Goal: Ask a question: Seek information or help from site administrators or community

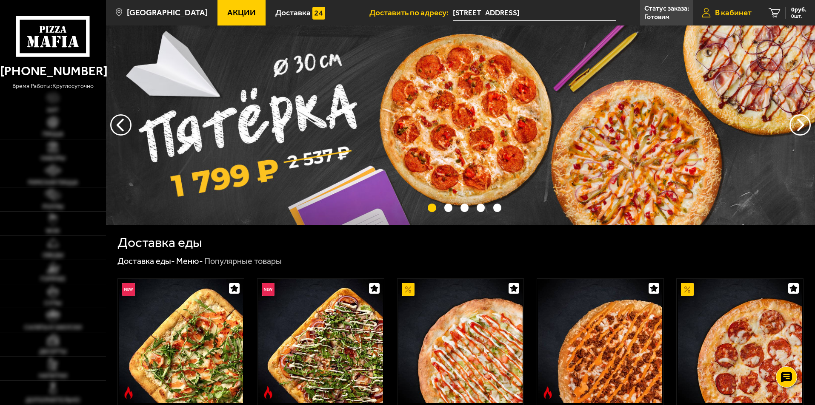
click at [735, 6] on link "В кабинет" at bounding box center [726, 13] width 67 height 26
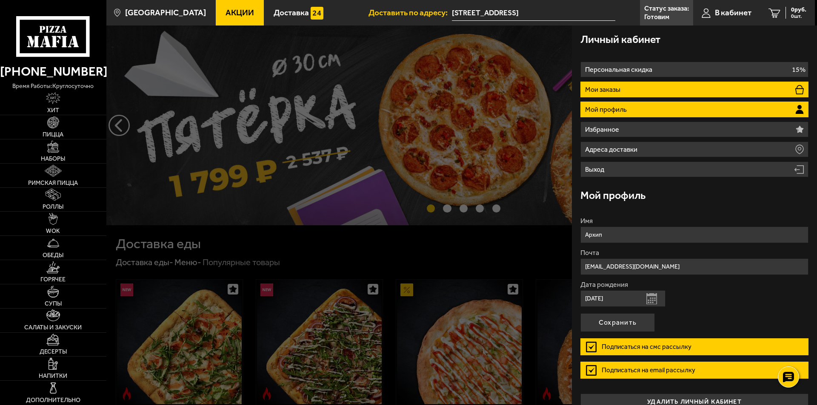
click at [643, 95] on li "Мои заказы" at bounding box center [694, 90] width 228 height 16
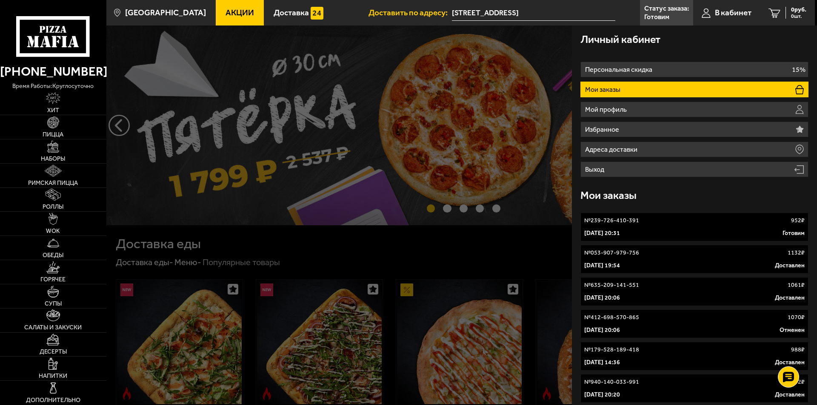
click at [691, 223] on div "№ 239-726-410-391 952 ₽" at bounding box center [694, 221] width 220 height 9
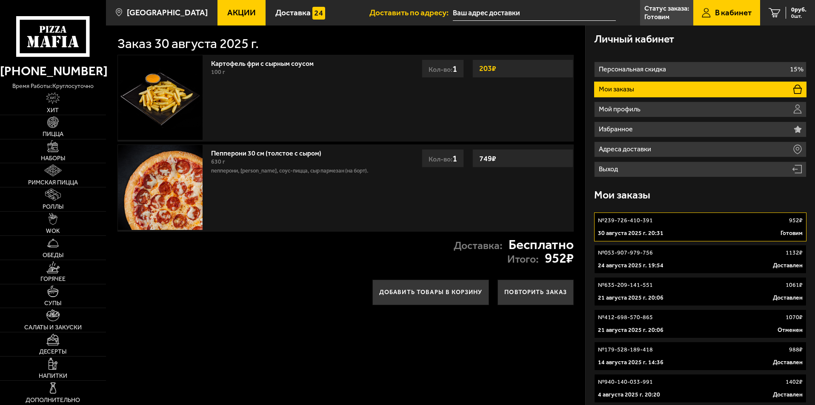
type input "[STREET_ADDRESS]"
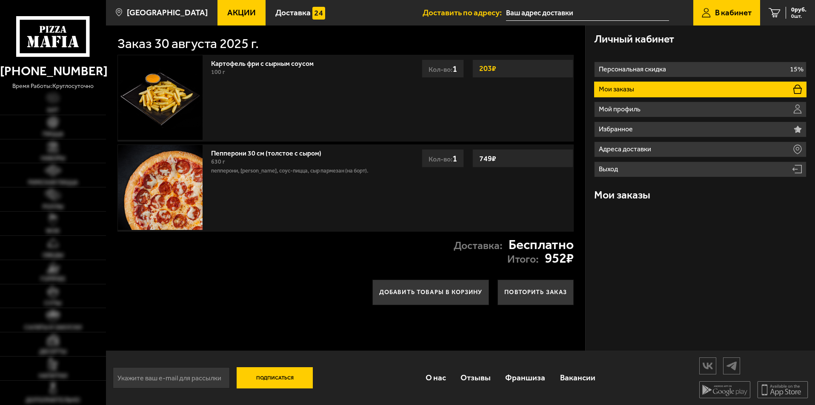
type input "[STREET_ADDRESS]"
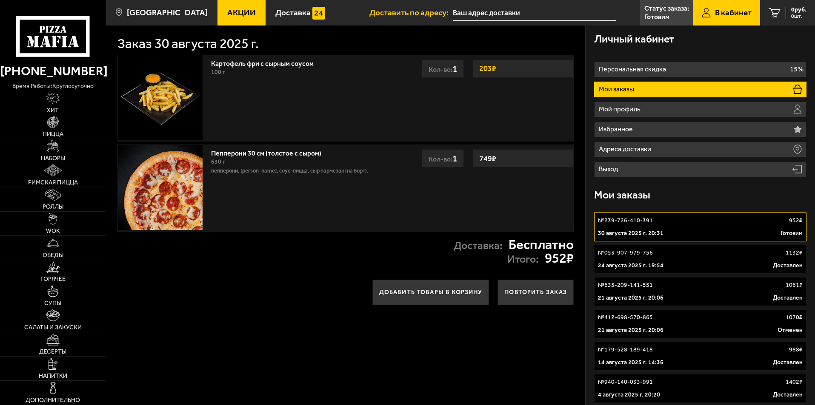
type input "[STREET_ADDRESS]"
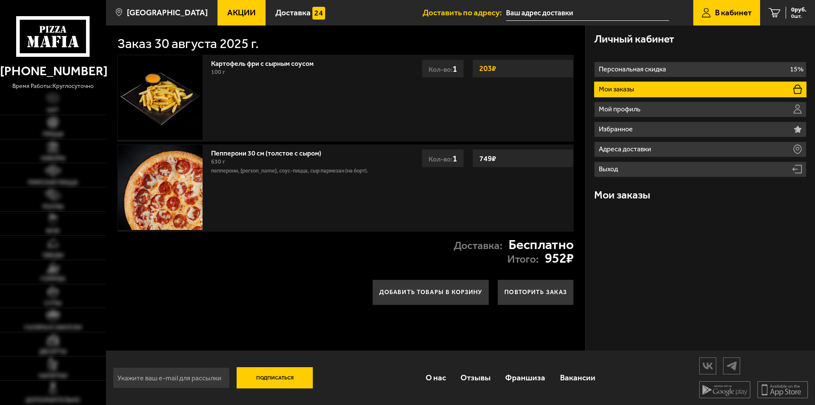
type input "[STREET_ADDRESS]"
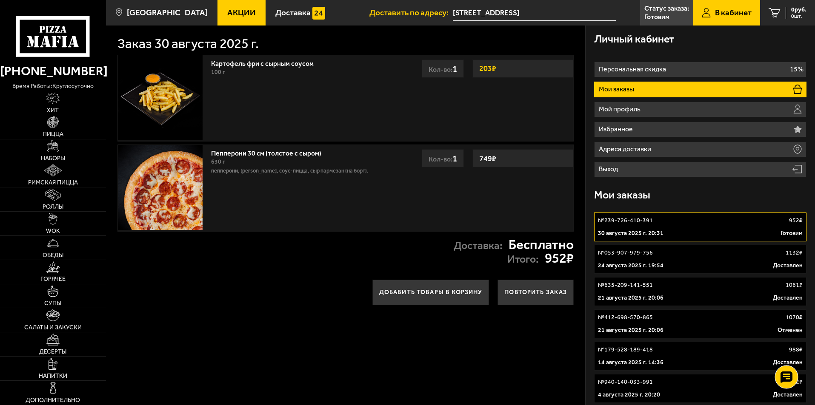
click at [791, 381] on icon at bounding box center [786, 378] width 12 height 12
click at [787, 320] on link at bounding box center [786, 328] width 23 height 23
click at [790, 354] on use at bounding box center [786, 352] width 12 height 12
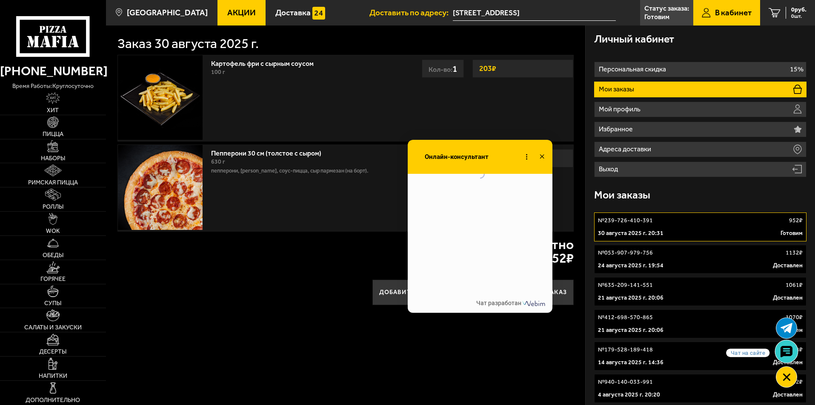
scroll to position [862, 0]
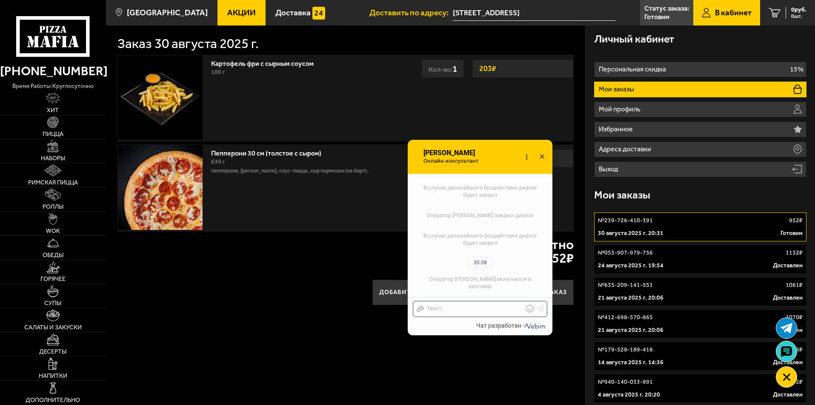
click at [468, 315] on div "Отправить файл Текст..." at bounding box center [480, 309] width 134 height 16
click at [470, 307] on div at bounding box center [474, 309] width 100 height 8
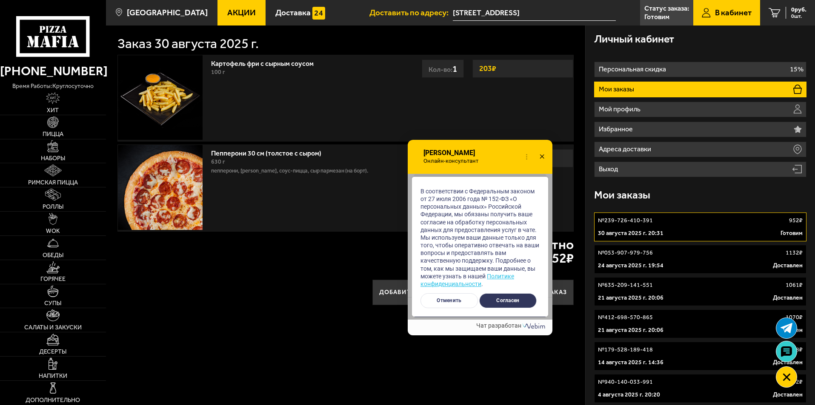
click at [491, 296] on button "Согласен" at bounding box center [507, 301] width 57 height 15
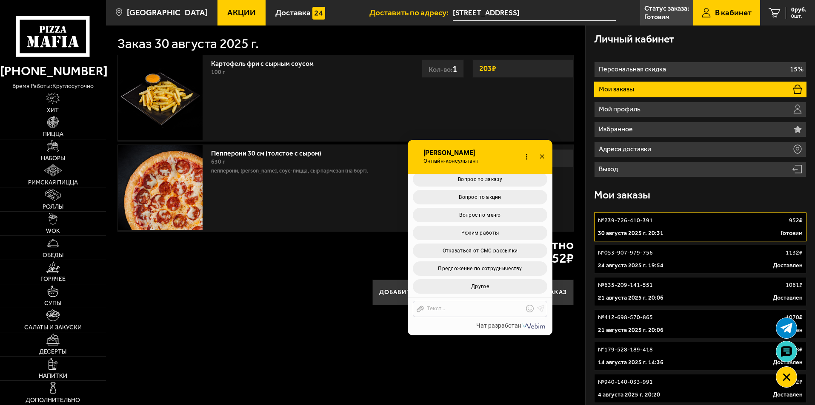
click at [490, 305] on div "Отправить файл Текст..." at bounding box center [480, 309] width 134 height 16
click at [489, 307] on div at bounding box center [474, 309] width 100 height 8
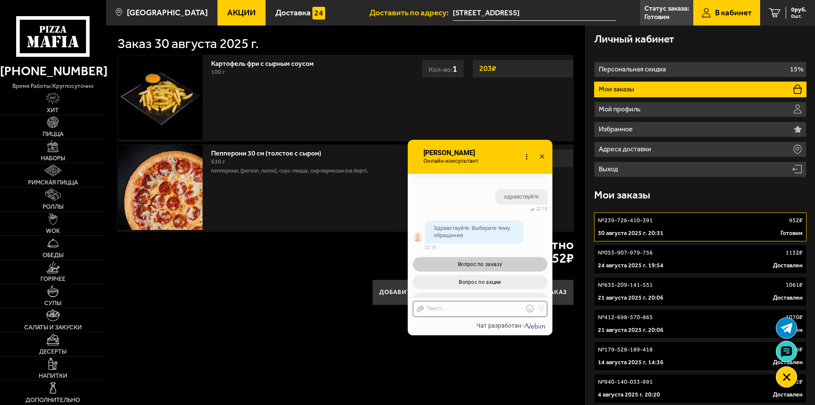
click at [497, 267] on span "Вопрос по заказу" at bounding box center [480, 265] width 44 height 6
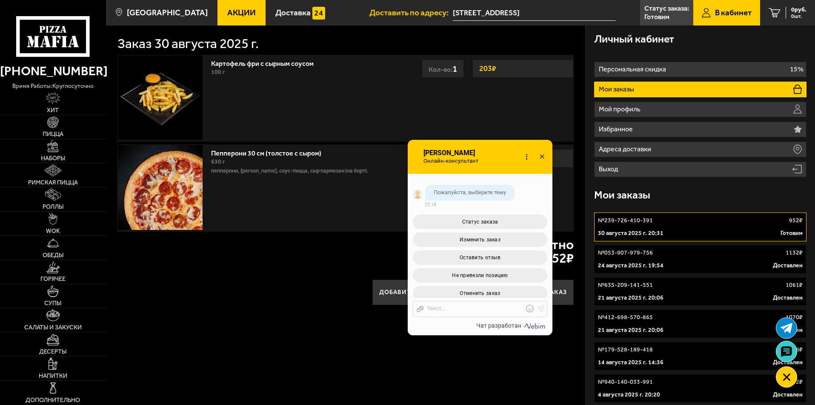
scroll to position [1423, 0]
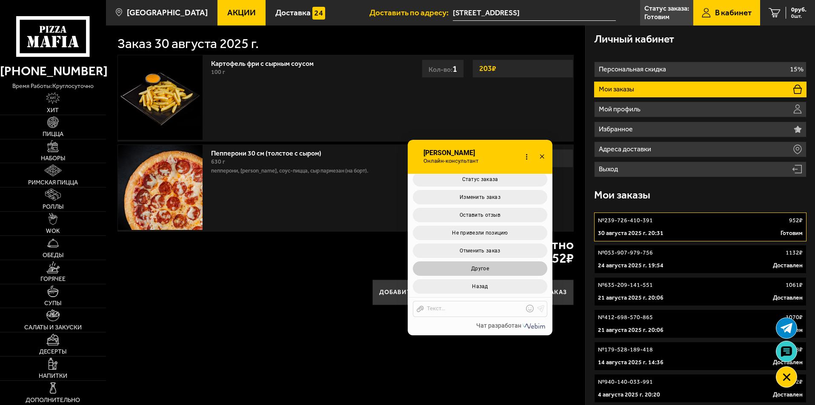
click at [486, 271] on span "Другое" at bounding box center [480, 269] width 18 height 6
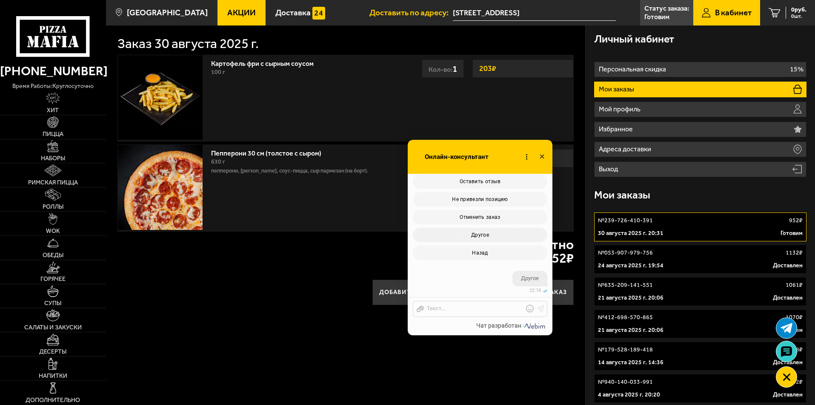
scroll to position [1510, 0]
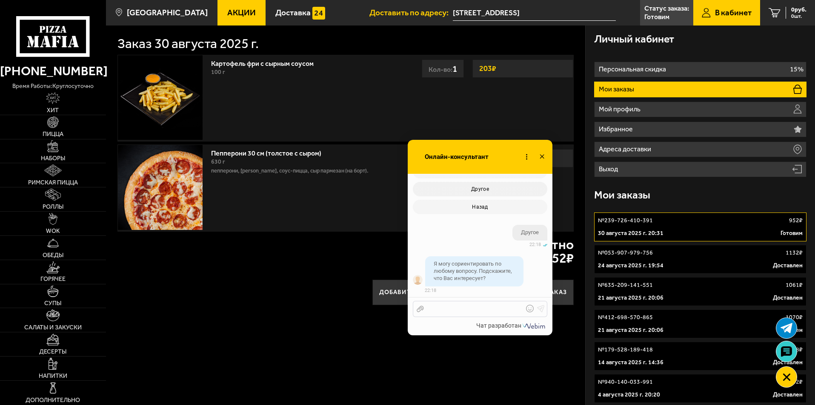
click at [477, 313] on div at bounding box center [474, 309] width 100 height 8
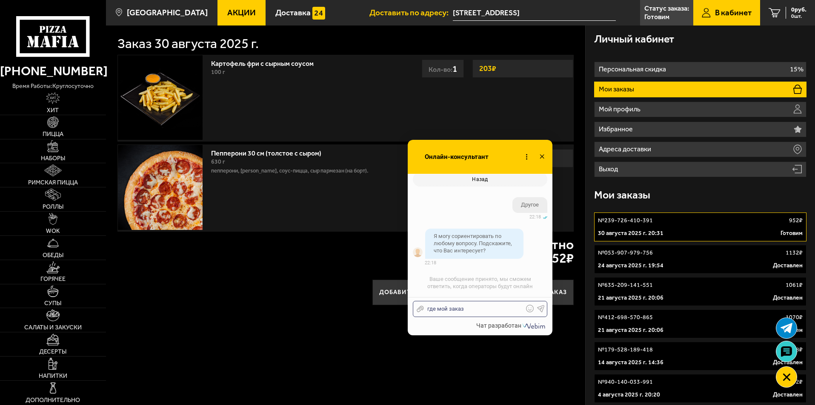
scroll to position [1571, 0]
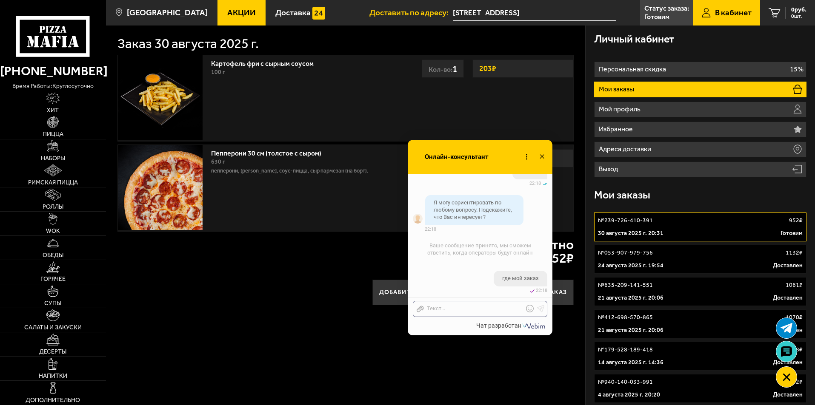
click at [460, 309] on div at bounding box center [474, 309] width 100 height 8
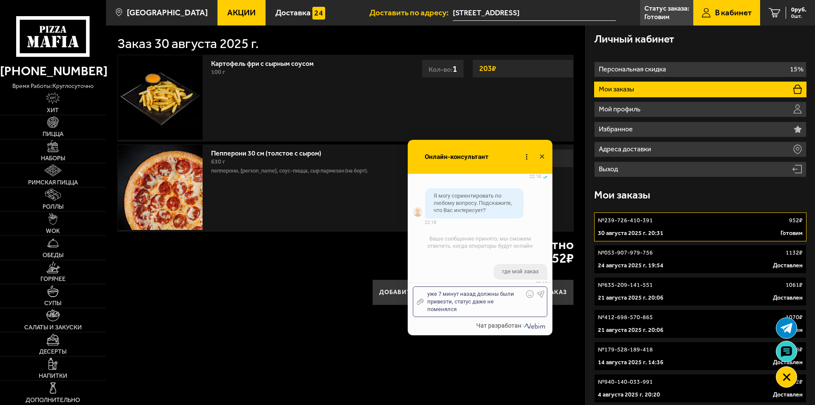
scroll to position [1619, 0]
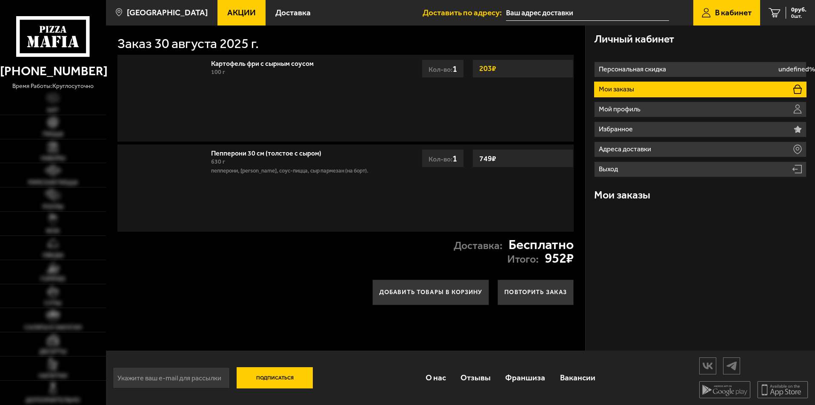
type input "[STREET_ADDRESS]"
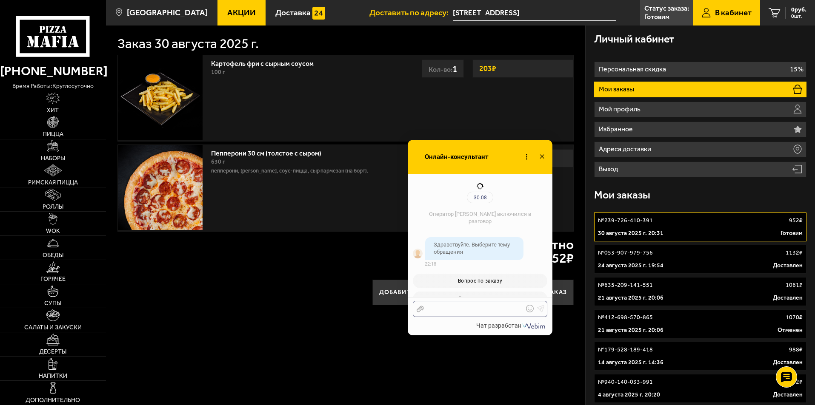
scroll to position [1619, 0]
type input "[STREET_ADDRESS]"
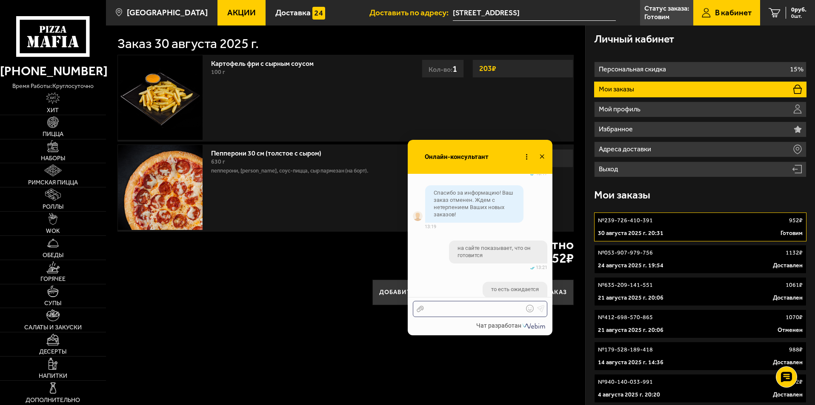
scroll to position [1619, 0]
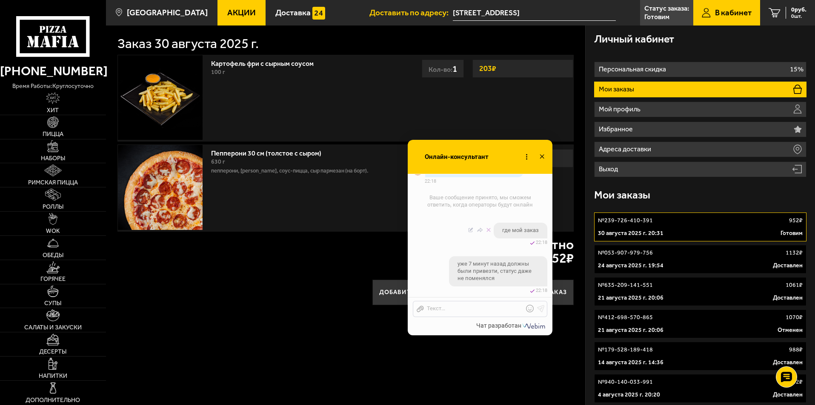
click at [457, 243] on div "изменено 30.08 22:18" at bounding box center [480, 243] width 134 height 6
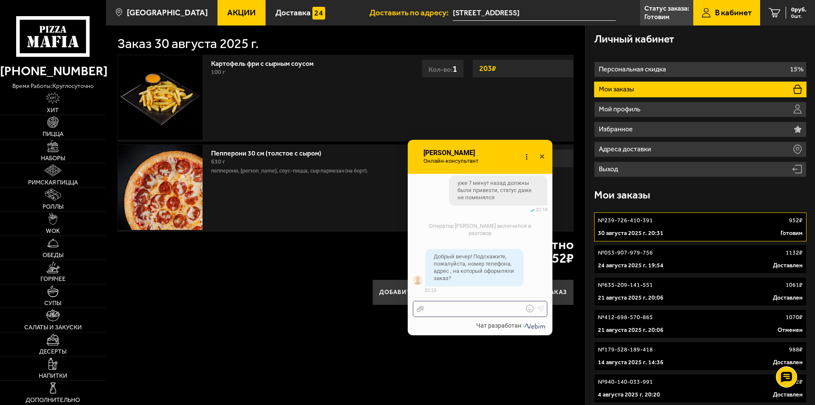
click at [492, 310] on div at bounding box center [474, 309] width 100 height 8
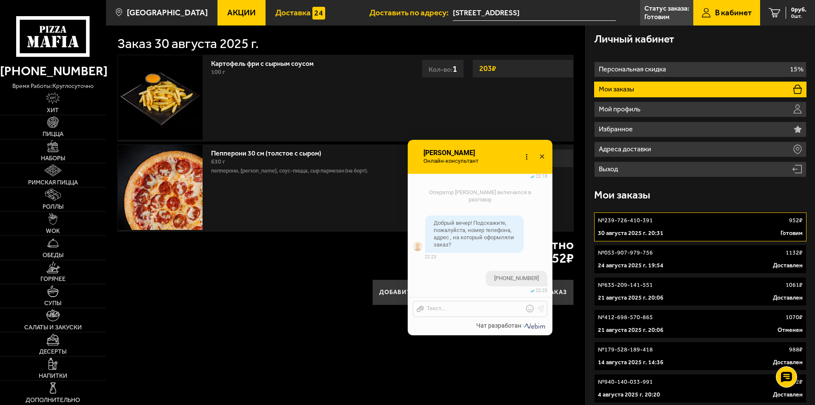
scroll to position [1765, 0]
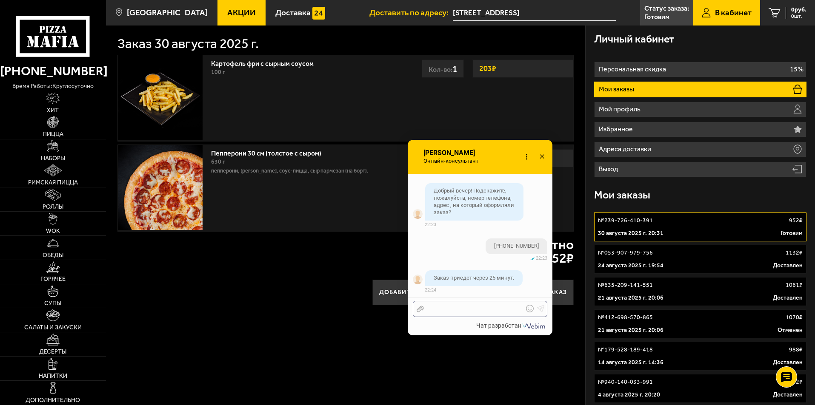
click at [480, 313] on div at bounding box center [474, 309] width 100 height 8
click at [481, 313] on div at bounding box center [474, 309] width 100 height 8
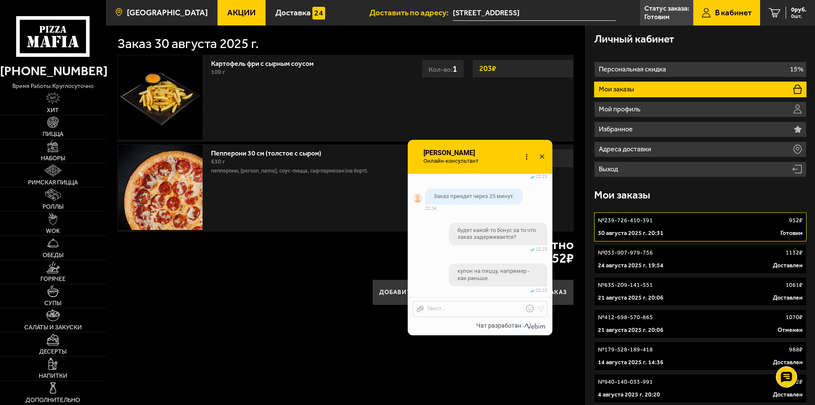
scroll to position [1936, 0]
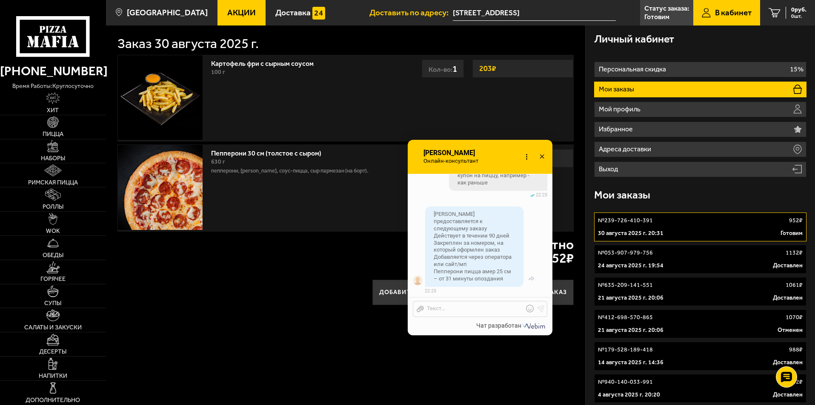
click at [487, 259] on div "Бонус предоставляется к следующему заказу Действует в течении 90 дней Закреплен…" at bounding box center [474, 247] width 98 height 80
click at [467, 308] on div at bounding box center [474, 309] width 100 height 8
click at [468, 293] on div "30.08 22:25 изменено" at bounding box center [492, 291] width 134 height 6
click at [473, 310] on div at bounding box center [474, 309] width 100 height 8
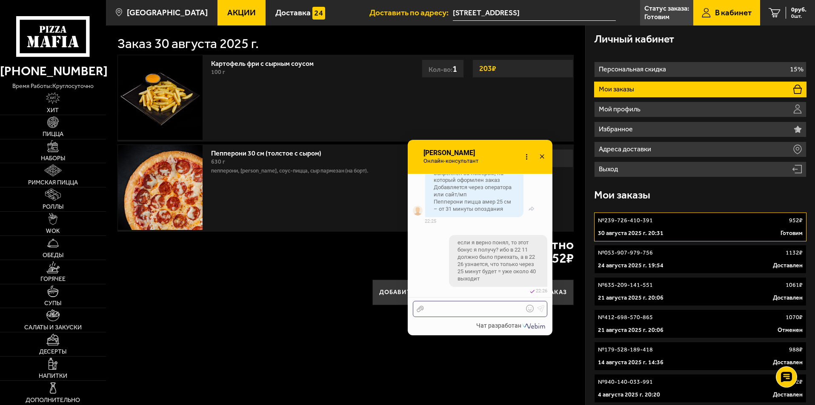
scroll to position [1963, 0]
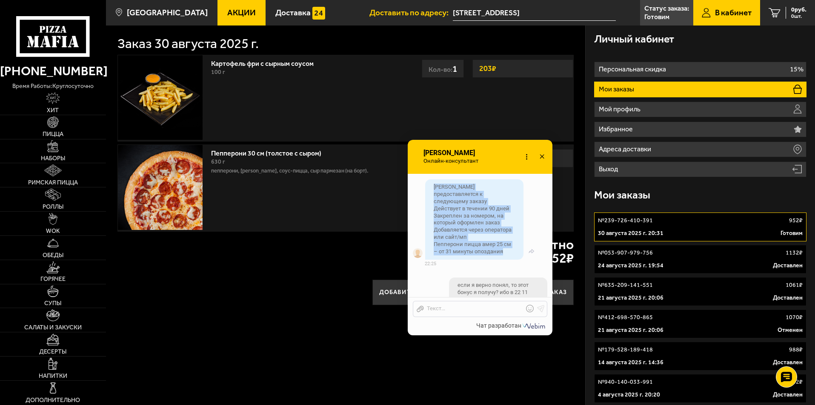
drag, startPoint x: 433, startPoint y: 193, endPoint x: 514, endPoint y: 257, distance: 103.3
click at [514, 257] on div "Бонус предоставляется к следующему заказу Действует в течении 90 дней Закреплен…" at bounding box center [474, 220] width 98 height 80
copy span "Бонус предоставляется к следующему заказу Действует в течении 90 дней Закреплен…"
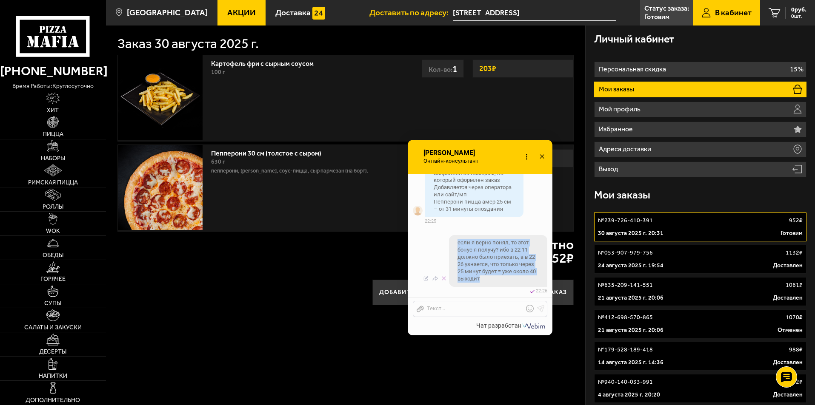
drag, startPoint x: 457, startPoint y: 241, endPoint x: 508, endPoint y: 280, distance: 64.3
click at [508, 280] on div "если я верно понял, то этот бонус я получу? ибо в 22 11 должно было приехать, а…" at bounding box center [498, 260] width 98 height 51
copy span "если я верно понял, то этот бонус я получу? ибо в 22 11 должно было приехать, а…"
click at [520, 237] on div "если я верно понял, то этот бонус я получу? ибо в 22 11 должно было приехать, а…" at bounding box center [498, 260] width 98 height 51
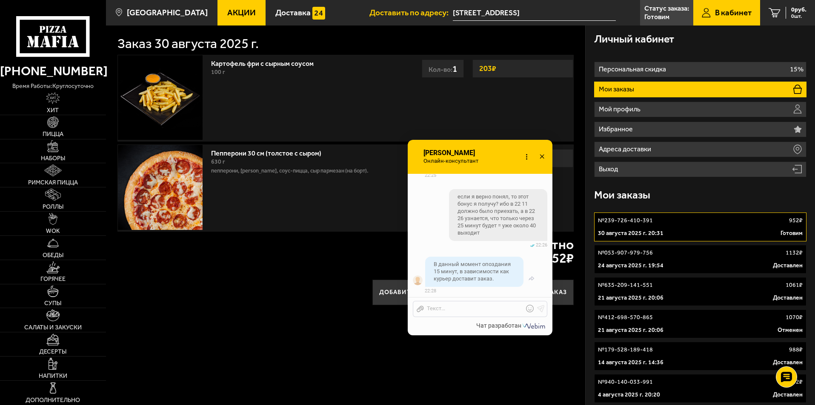
click at [499, 280] on div "В данный момент опоздания 15 минут, в зависимости как курьер доставит заказ." at bounding box center [474, 272] width 98 height 30
click at [492, 289] on div "30.08 22:28 изменено" at bounding box center [492, 291] width 134 height 6
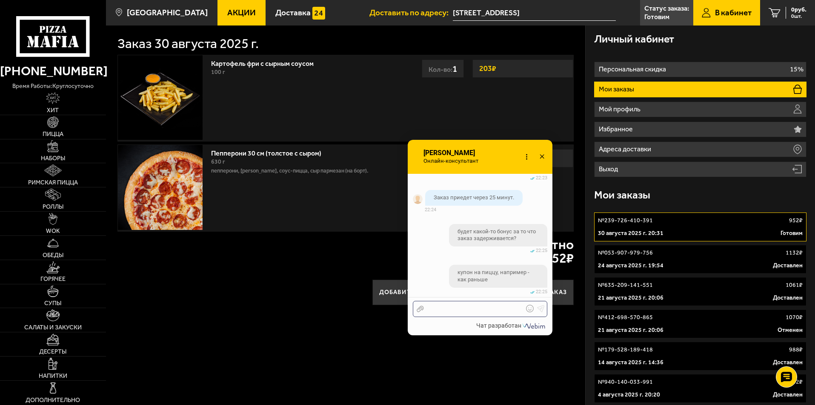
scroll to position [1796, 0]
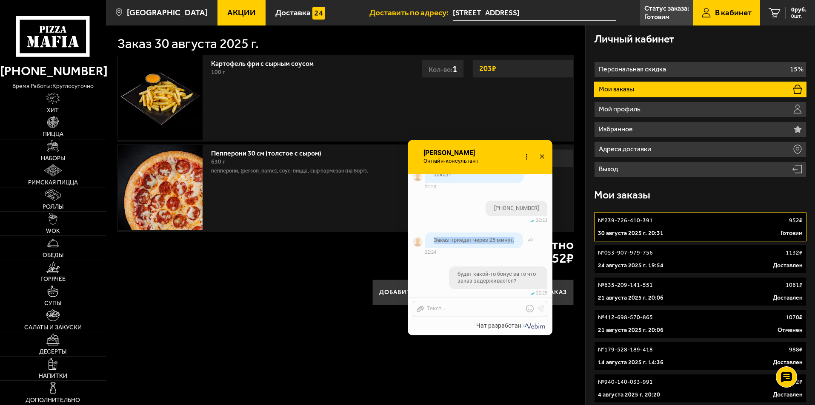
drag, startPoint x: 459, startPoint y: 249, endPoint x: 430, endPoint y: 240, distance: 30.2
click at [430, 240] on div "Заказ приедет через 25 минут." at bounding box center [473, 241] width 97 height 16
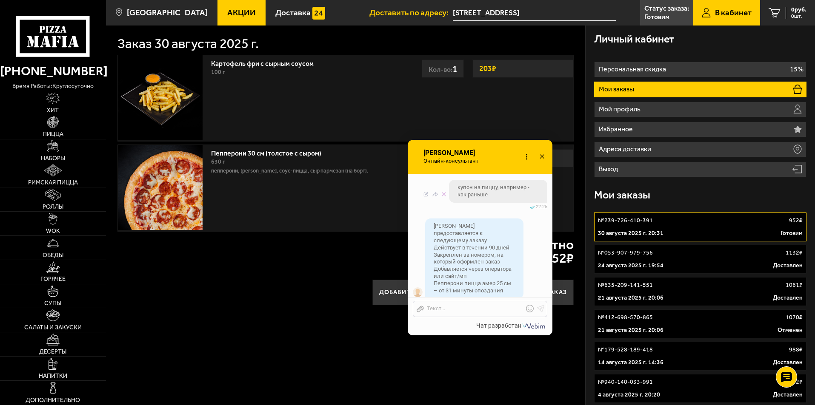
scroll to position [1967, 0]
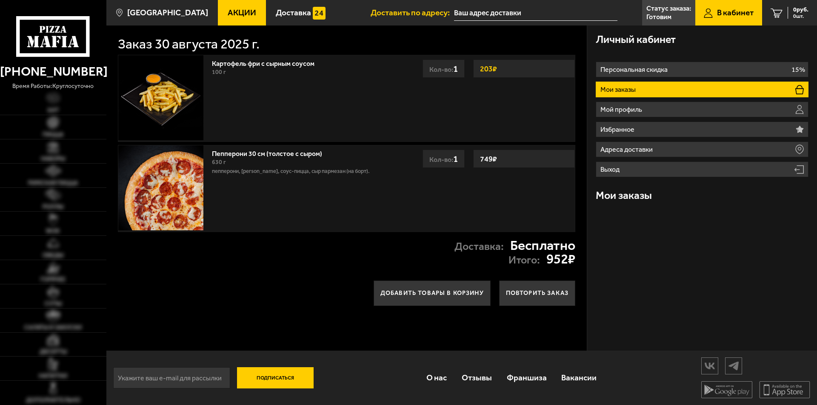
type input "[STREET_ADDRESS]"
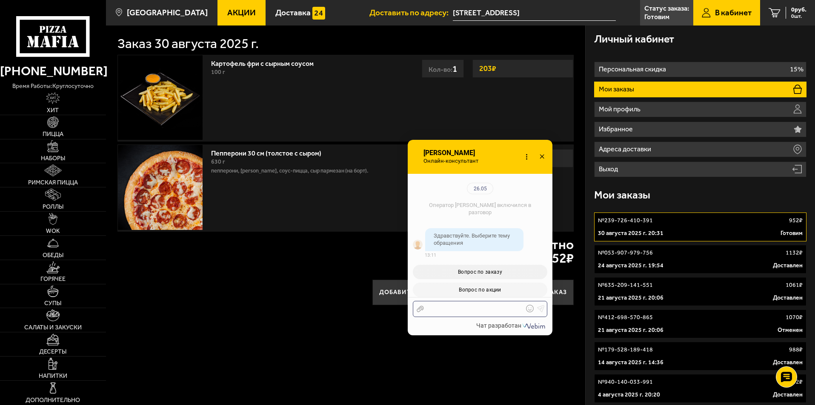
scroll to position [2079, 0]
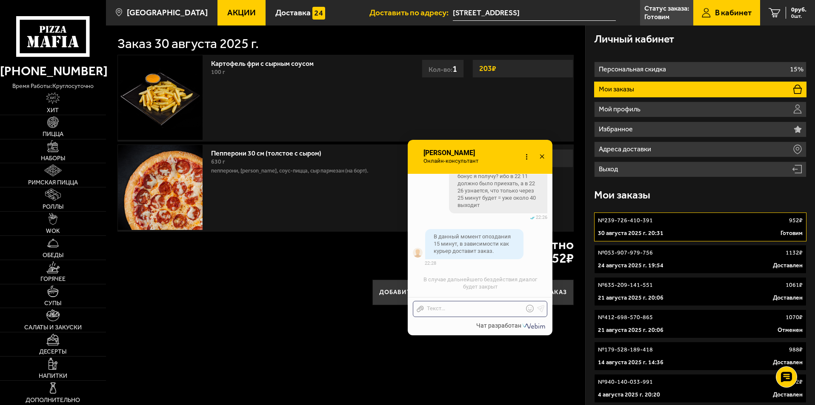
click at [542, 157] on use at bounding box center [542, 156] width 4 height 4
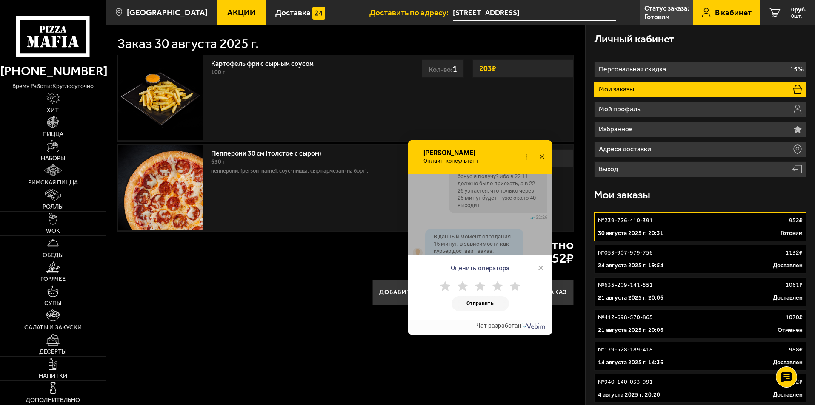
click at [445, 285] on use at bounding box center [445, 286] width 11 height 10
click at [478, 305] on button "Отправить" at bounding box center [479, 304] width 57 height 15
click at [537, 283] on div "Оценить оператора ×" at bounding box center [480, 280] width 145 height 21
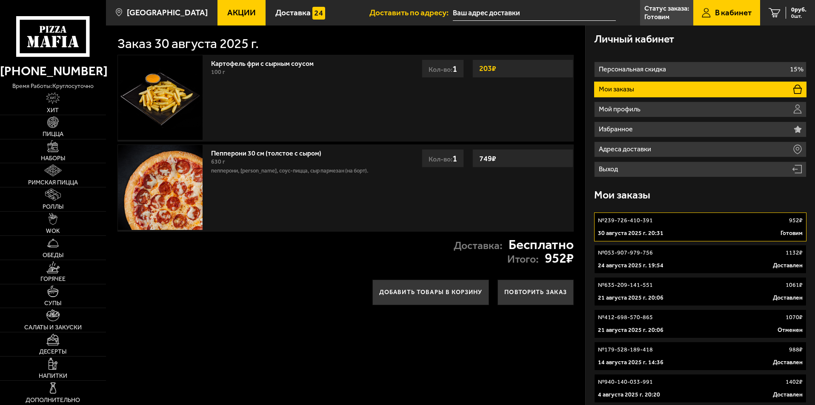
type input "[STREET_ADDRESS]"
click at [786, 377] on icon at bounding box center [786, 378] width 12 height 12
click at [785, 351] on icon at bounding box center [786, 352] width 12 height 12
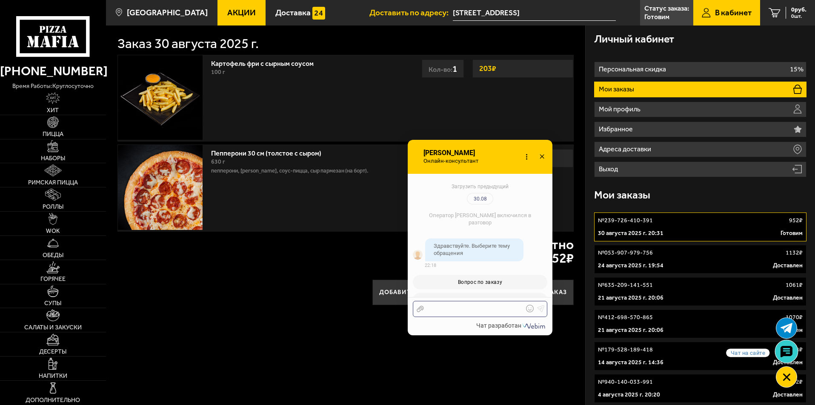
scroll to position [1245, 0]
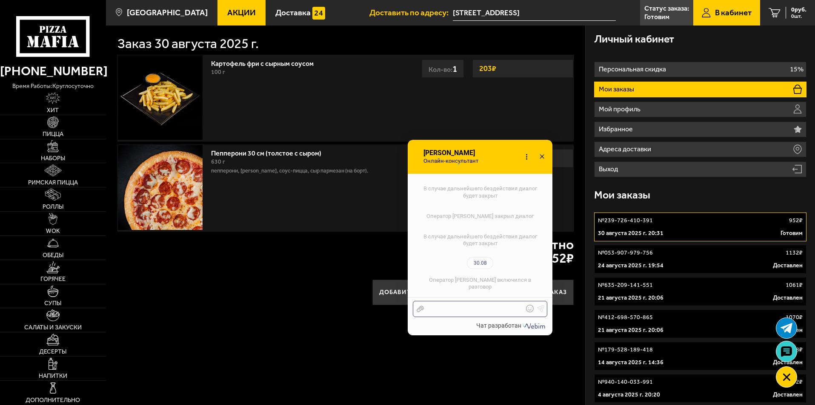
click at [490, 311] on div at bounding box center [474, 309] width 100 height 8
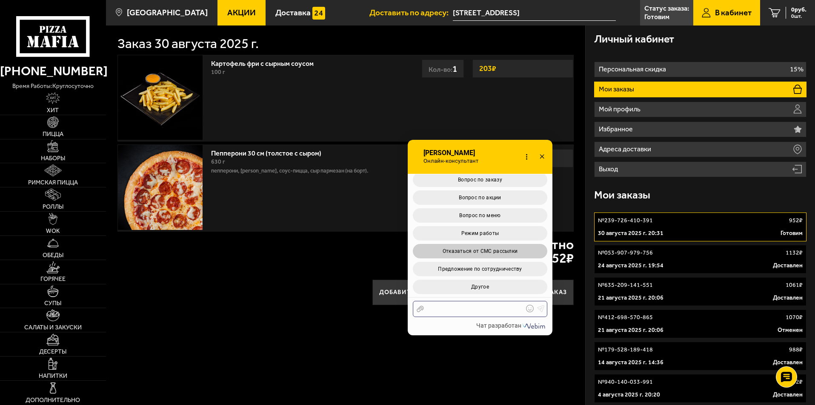
scroll to position [1370, 0]
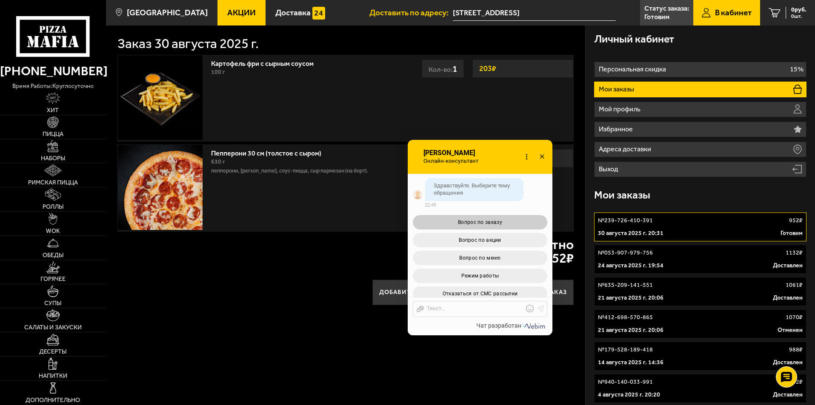
click at [485, 222] on span "Вопрос по заказу" at bounding box center [480, 223] width 44 height 6
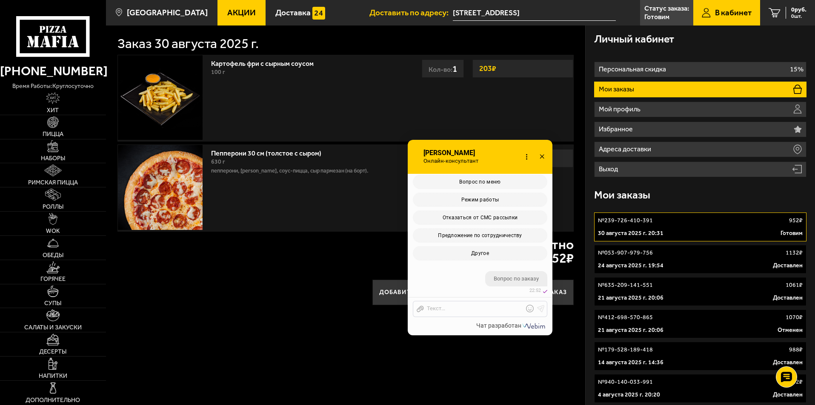
scroll to position [1606, 0]
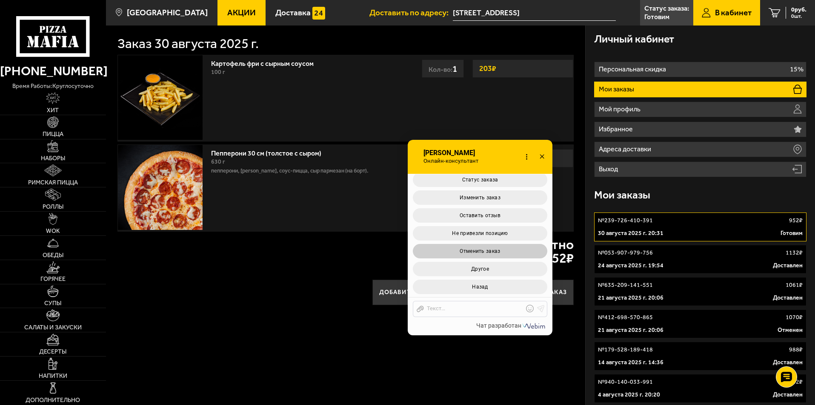
click at [500, 249] on button "Отменить заказ" at bounding box center [480, 251] width 134 height 14
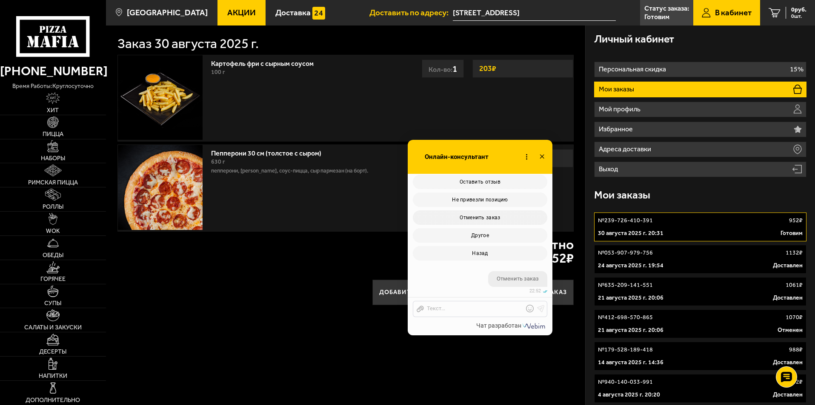
scroll to position [1735, 0]
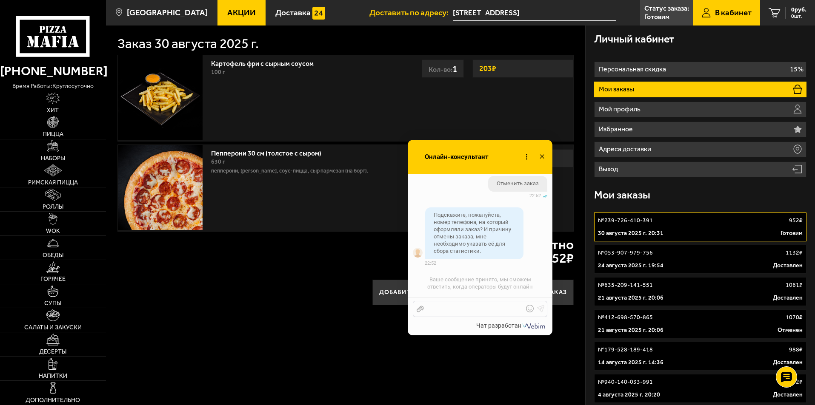
click at [480, 308] on div at bounding box center [474, 309] width 100 height 8
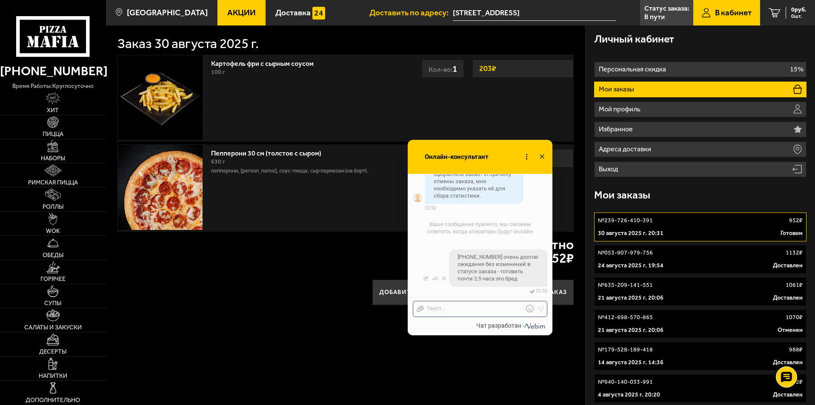
click at [447, 290] on div "изменено 30.08 22:52" at bounding box center [480, 291] width 134 height 6
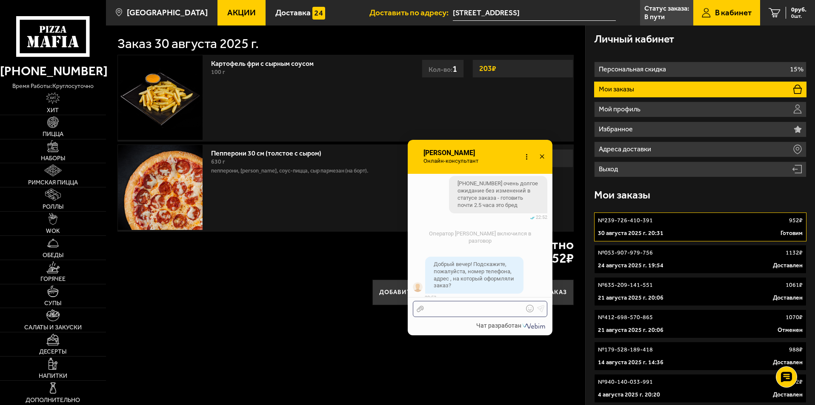
click at [465, 306] on div at bounding box center [474, 309] width 100 height 8
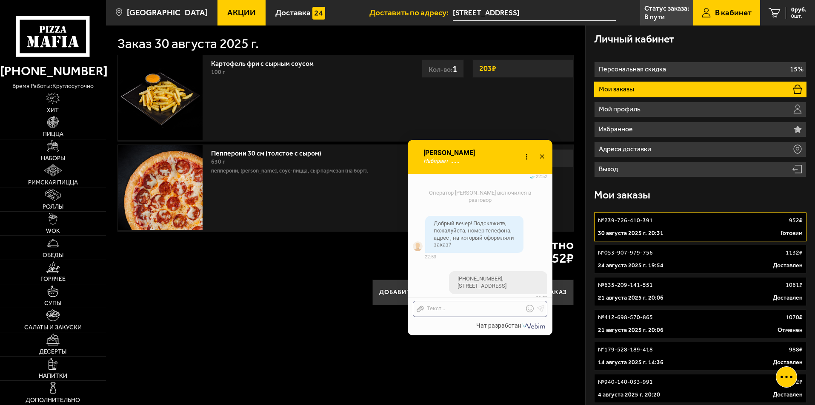
click at [447, 301] on div "Отправить файл Текст..." at bounding box center [480, 308] width 145 height 23
click at [450, 305] on div "Отправить файл Текст..." at bounding box center [480, 309] width 134 height 16
click at [451, 306] on div at bounding box center [474, 309] width 100 height 8
click at [454, 307] on div at bounding box center [474, 309] width 100 height 8
click at [466, 296] on div "Загрузить предыдущий 30.08 Оператор [PERSON_NAME] включился в разговор 30.08 22…" at bounding box center [480, 237] width 145 height 126
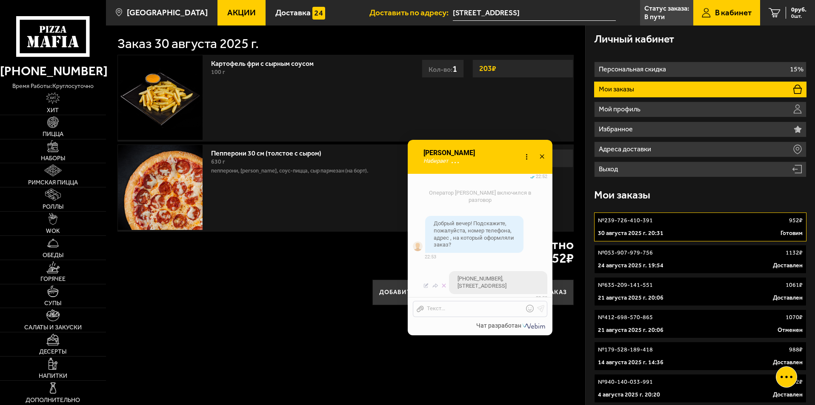
scroll to position [1937, 0]
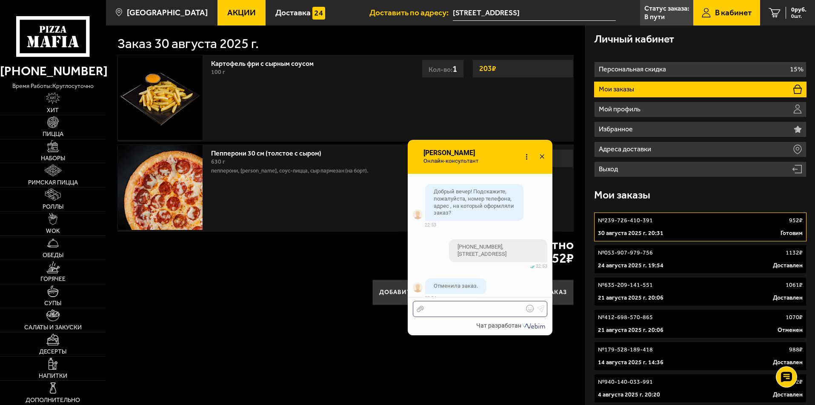
click at [475, 310] on div at bounding box center [474, 309] width 100 height 8
